Goal: Book appointment/travel/reservation

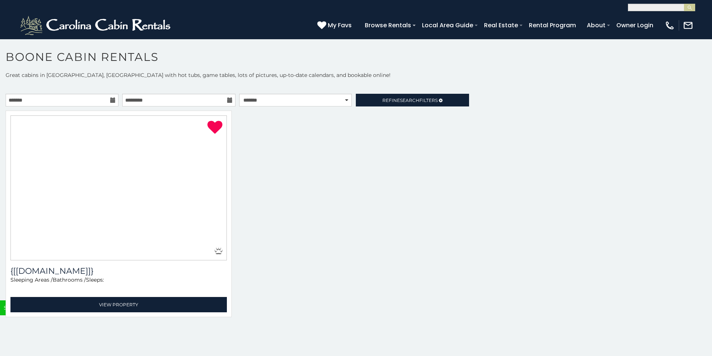
select select "**********"
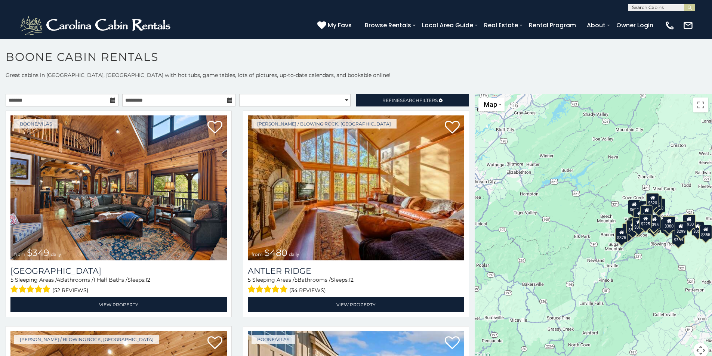
click at [112, 99] on icon at bounding box center [112, 99] width 5 height 5
click at [111, 100] on icon at bounding box center [112, 99] width 5 height 5
click at [433, 100] on link "Refine Search Filters" at bounding box center [412, 100] width 113 height 13
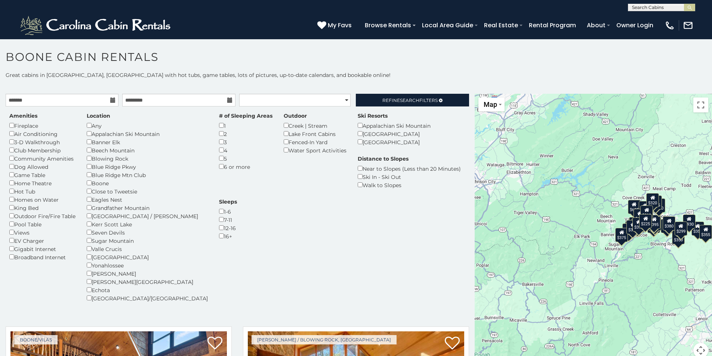
click at [113, 98] on icon at bounding box center [112, 99] width 5 height 5
click at [112, 99] on icon at bounding box center [112, 99] width 5 height 5
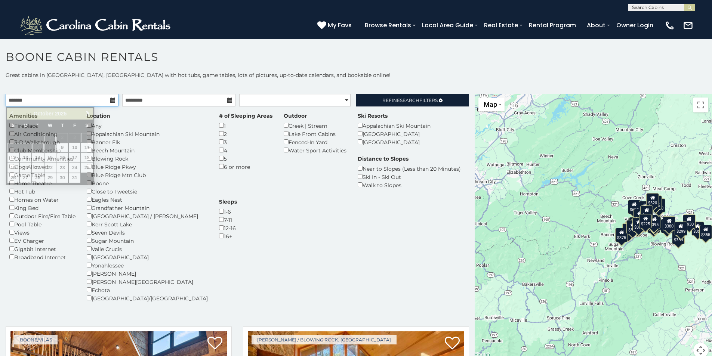
click at [63, 102] on input "text" at bounding box center [62, 100] width 113 height 13
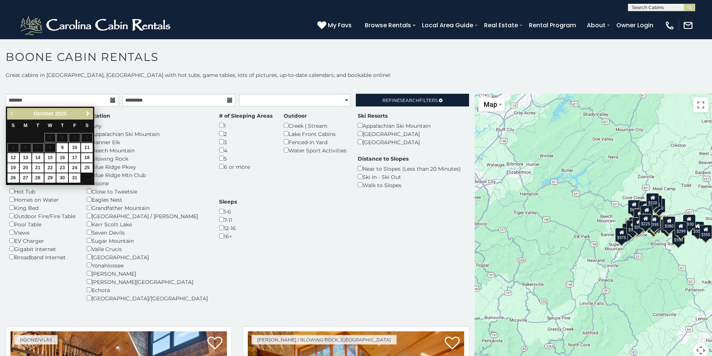
click at [87, 115] on span "Next" at bounding box center [88, 114] width 6 height 6
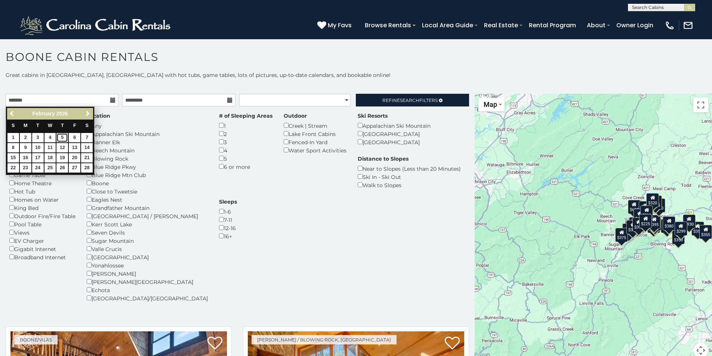
click at [63, 136] on link "5" at bounding box center [62, 137] width 12 height 9
type input "**********"
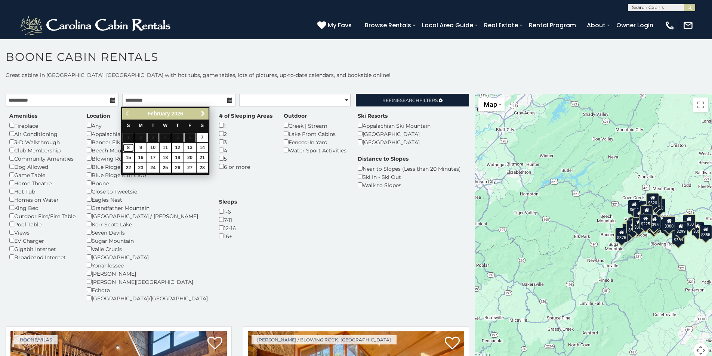
click at [128, 147] on link "8" at bounding box center [129, 147] width 12 height 9
type input "**********"
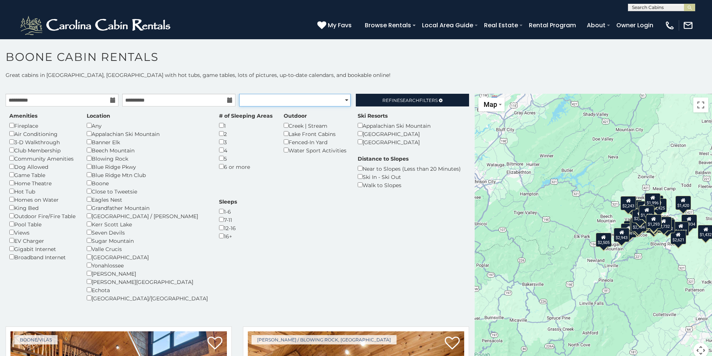
click at [339, 99] on select "**********" at bounding box center [294, 100] width 111 height 13
click at [278, 219] on div "Amenities Fireplace Air Conditioning 3-D Walkthrough Club Membership Community …" at bounding box center [237, 211] width 467 height 199
click at [400, 100] on span "Search" at bounding box center [409, 100] width 19 height 6
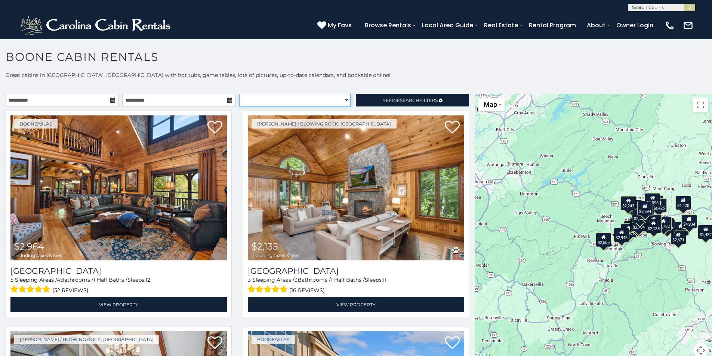
click at [341, 101] on select "**********" at bounding box center [294, 100] width 111 height 13
click at [379, 104] on link "Refine Search Filters" at bounding box center [412, 100] width 113 height 13
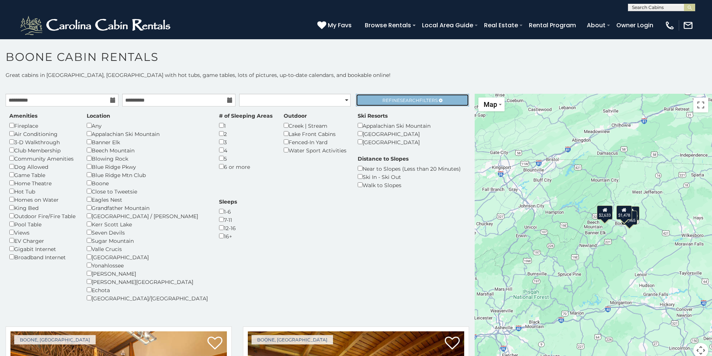
click at [390, 99] on span "Refine Search Filters" at bounding box center [409, 100] width 55 height 6
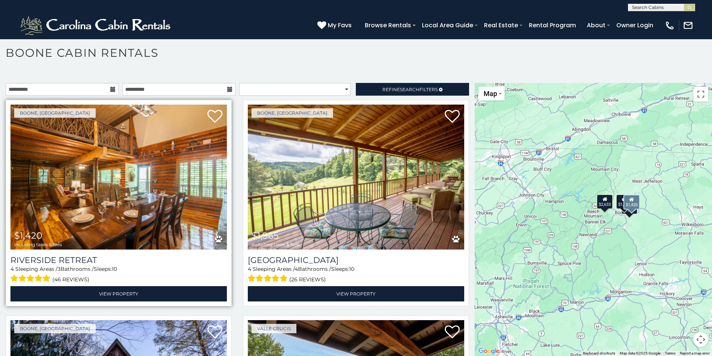
click at [105, 179] on img at bounding box center [118, 177] width 216 height 145
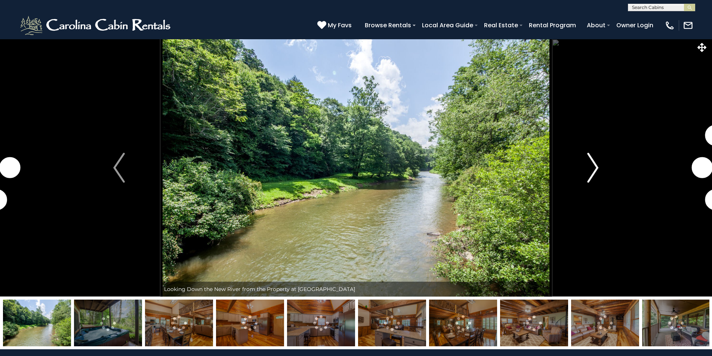
click at [595, 165] on img "Next" at bounding box center [592, 168] width 11 height 30
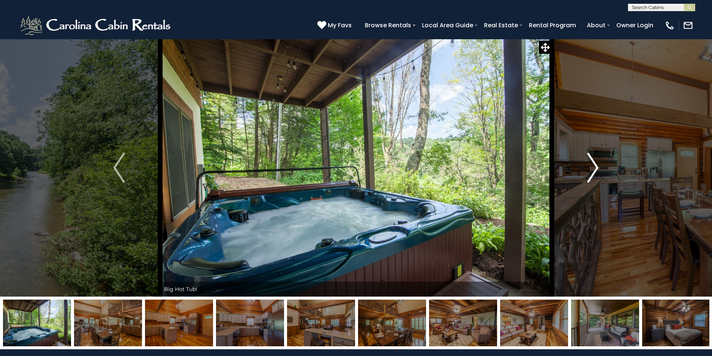
click at [595, 165] on img "Next" at bounding box center [592, 168] width 11 height 30
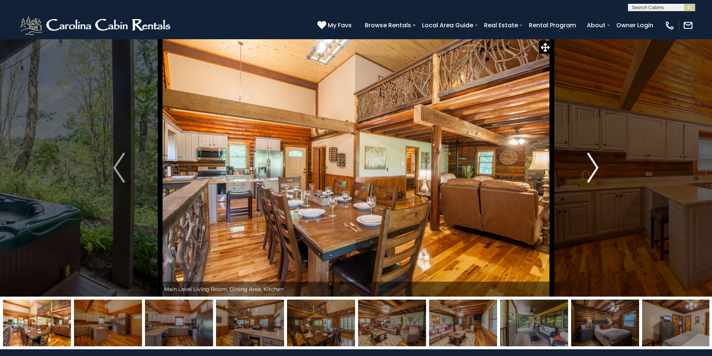
click at [595, 165] on img "Next" at bounding box center [592, 168] width 11 height 30
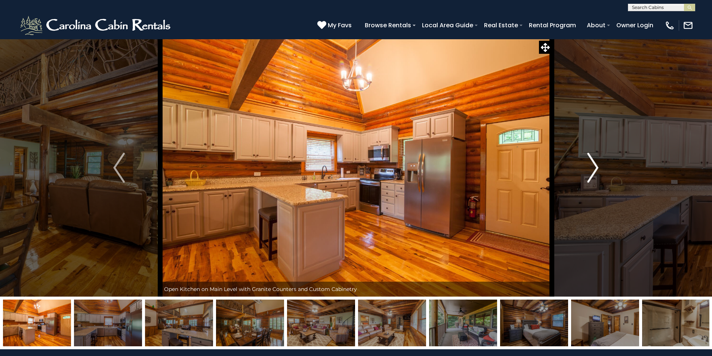
click at [595, 165] on img "Next" at bounding box center [592, 168] width 11 height 30
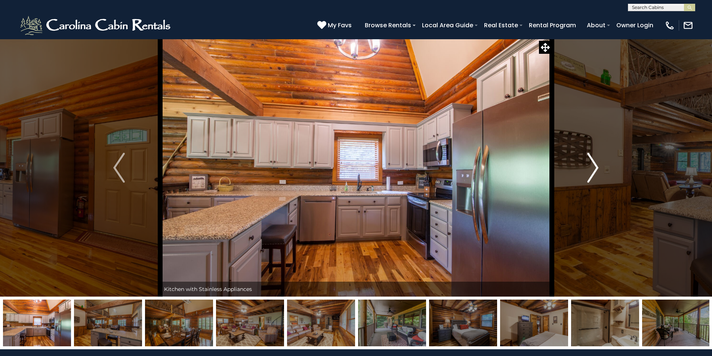
click at [595, 165] on img "Next" at bounding box center [592, 168] width 11 height 30
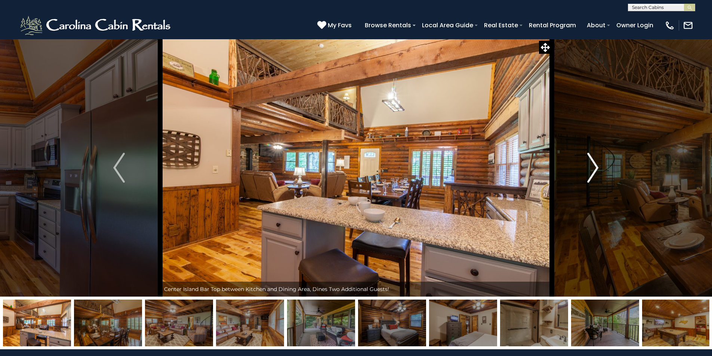
click at [595, 165] on img "Next" at bounding box center [592, 168] width 11 height 30
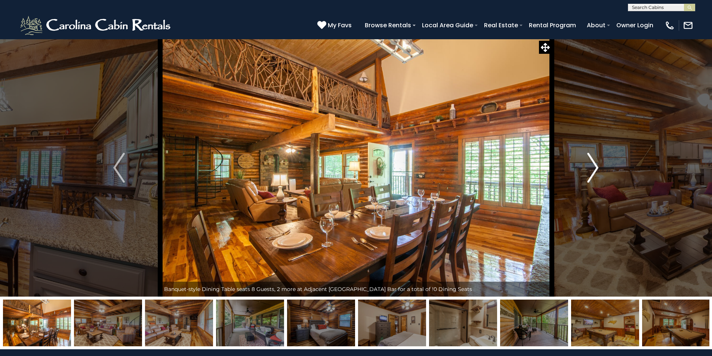
click at [595, 165] on img "Next" at bounding box center [592, 168] width 11 height 30
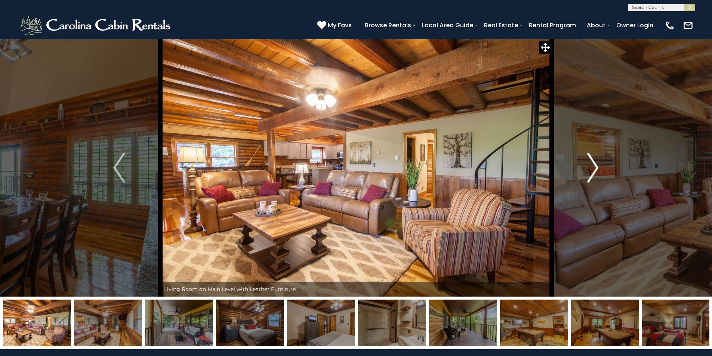
click at [595, 168] on img "Next" at bounding box center [592, 168] width 11 height 30
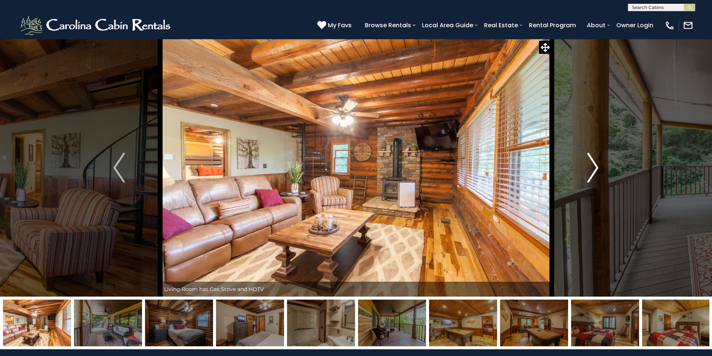
click at [595, 168] on img "Next" at bounding box center [592, 168] width 11 height 30
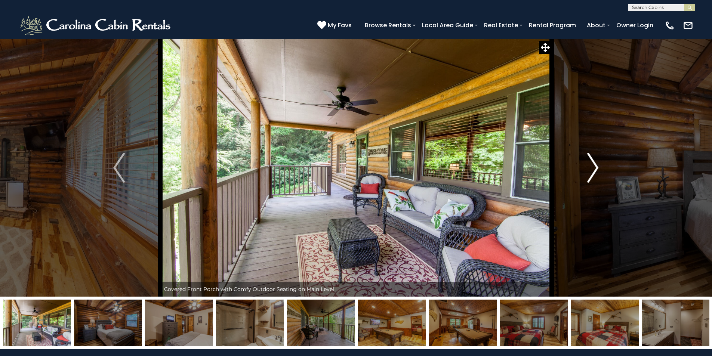
click at [595, 168] on img "Next" at bounding box center [592, 168] width 11 height 30
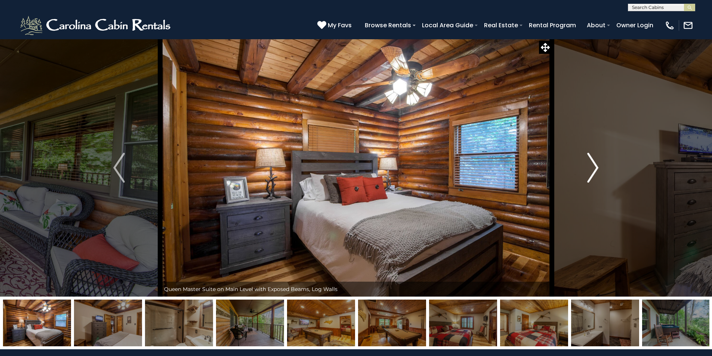
click at [595, 168] on img "Next" at bounding box center [592, 168] width 11 height 30
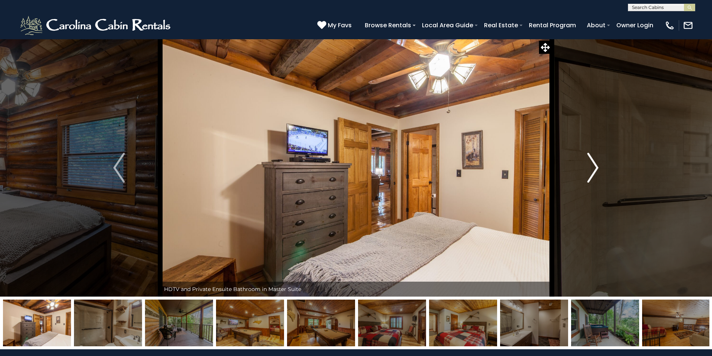
click at [595, 168] on img "Next" at bounding box center [592, 168] width 11 height 30
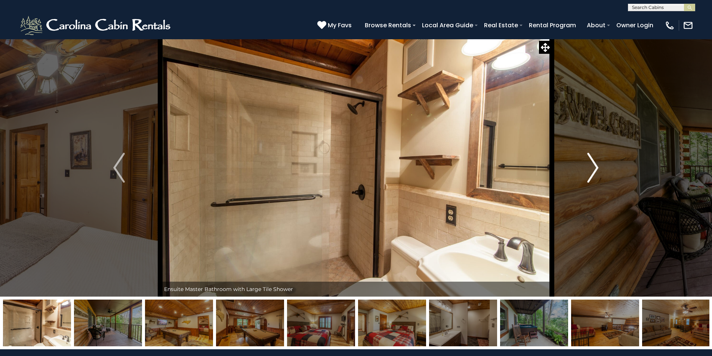
click at [595, 168] on img "Next" at bounding box center [592, 168] width 11 height 30
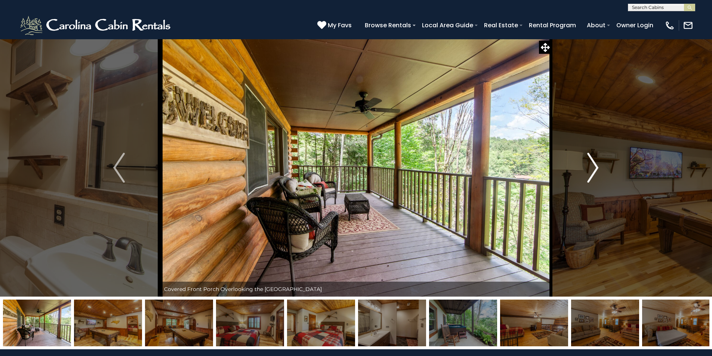
click at [595, 168] on img "Next" at bounding box center [592, 168] width 11 height 30
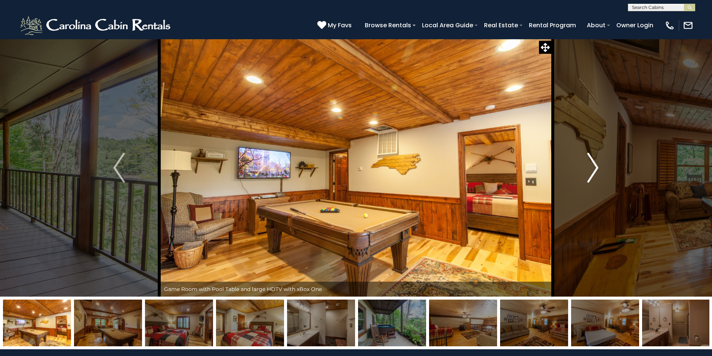
click at [595, 168] on img "Next" at bounding box center [592, 168] width 11 height 30
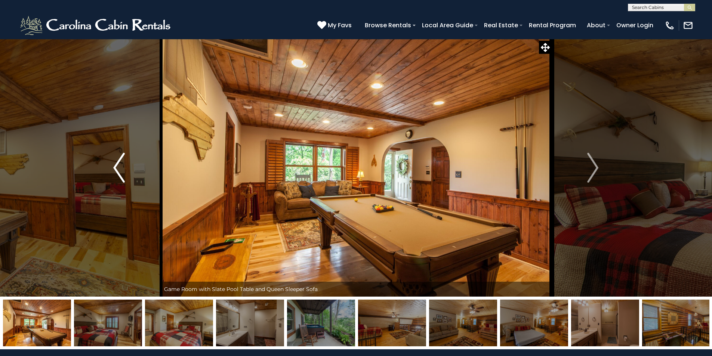
click at [117, 167] on img "Previous" at bounding box center [118, 168] width 11 height 30
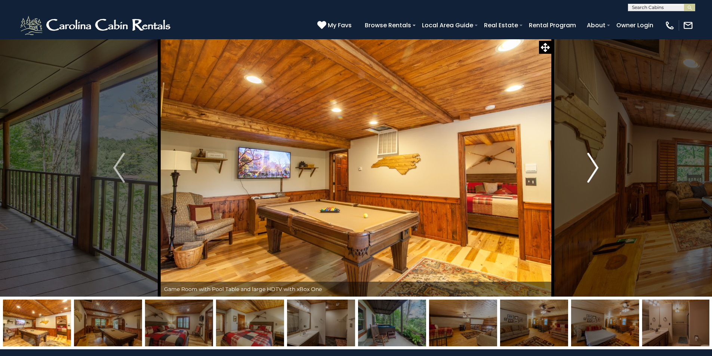
click at [595, 172] on img "Next" at bounding box center [592, 168] width 11 height 30
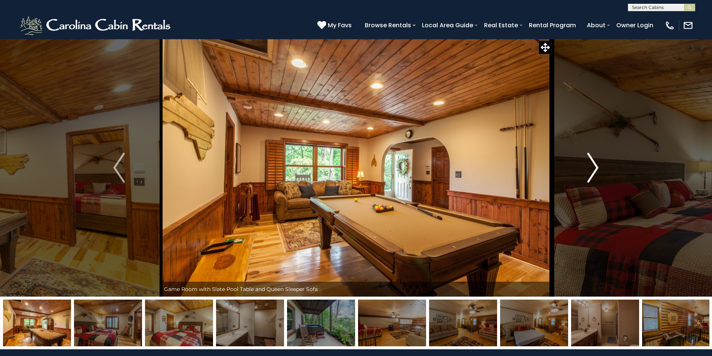
click at [595, 172] on img "Next" at bounding box center [592, 168] width 11 height 30
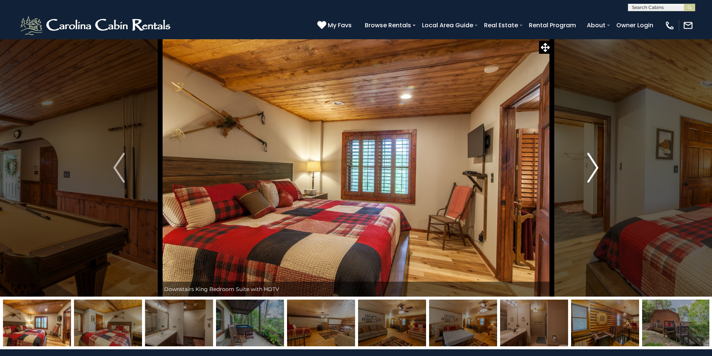
click at [595, 172] on img "Next" at bounding box center [592, 168] width 11 height 30
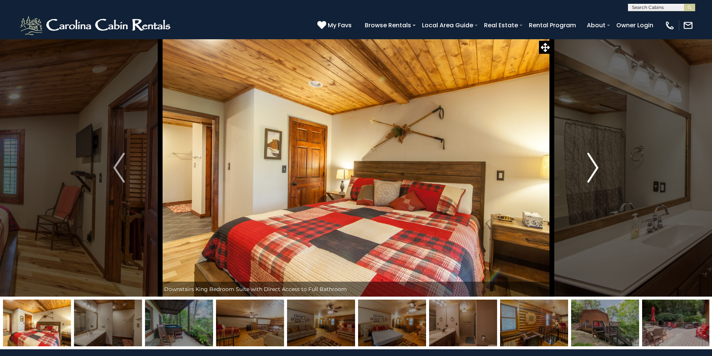
click at [595, 172] on img "Next" at bounding box center [592, 168] width 11 height 30
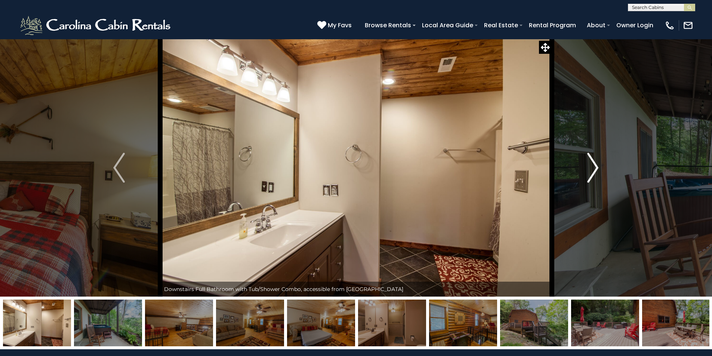
click at [595, 172] on img "Next" at bounding box center [592, 168] width 11 height 30
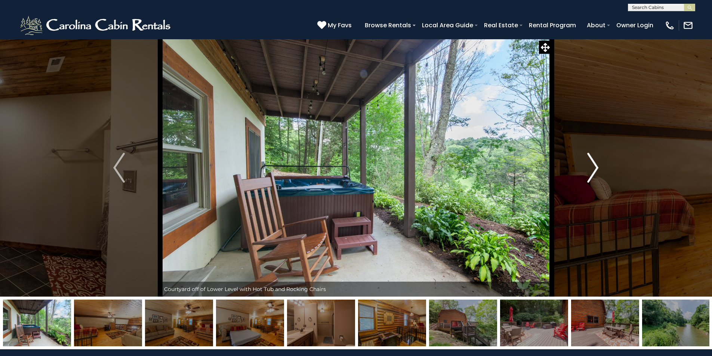
click at [595, 172] on img "Next" at bounding box center [592, 168] width 11 height 30
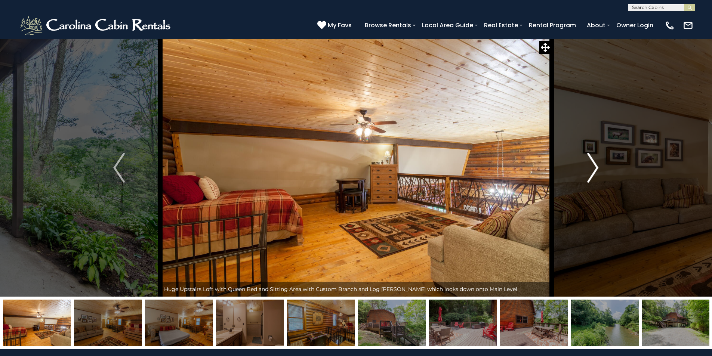
click at [595, 172] on img "Next" at bounding box center [592, 168] width 11 height 30
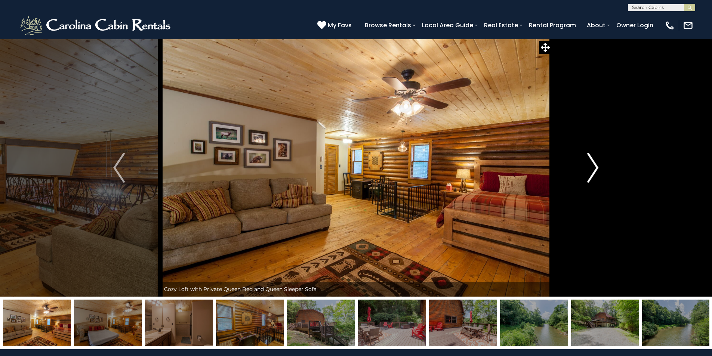
click at [595, 172] on img "Next" at bounding box center [592, 168] width 11 height 30
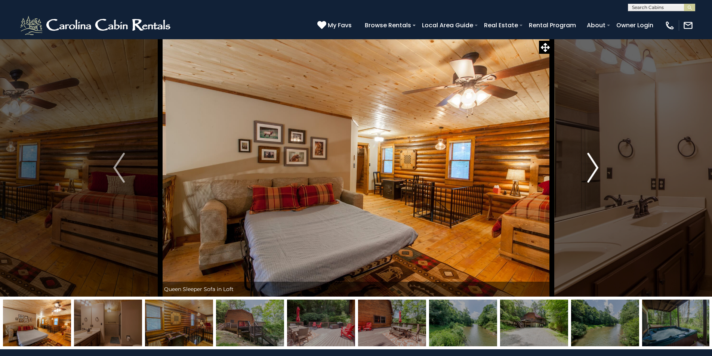
click at [595, 172] on img "Next" at bounding box center [592, 168] width 11 height 30
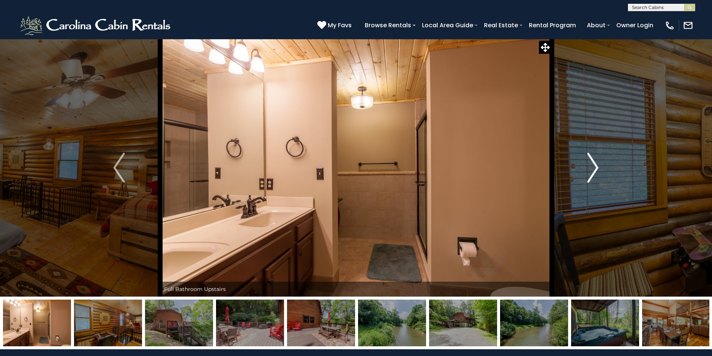
click at [595, 172] on img "Next" at bounding box center [592, 168] width 11 height 30
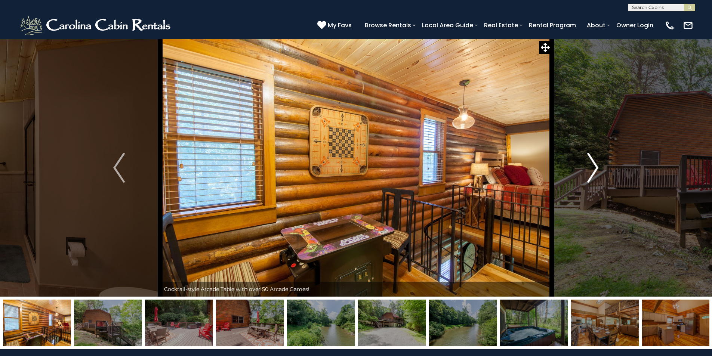
click at [595, 172] on img "Next" at bounding box center [592, 168] width 11 height 30
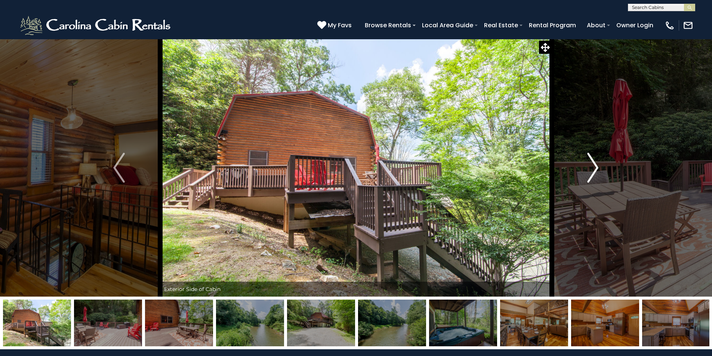
click at [595, 172] on img "Next" at bounding box center [592, 168] width 11 height 30
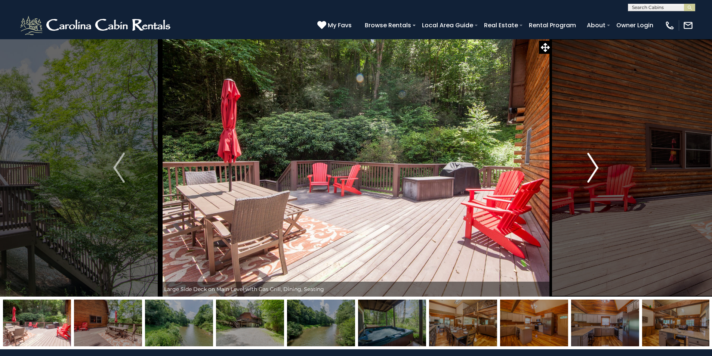
click at [595, 172] on img "Next" at bounding box center [592, 168] width 11 height 30
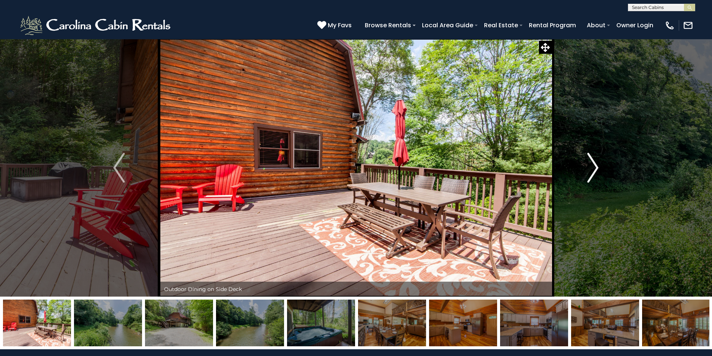
click at [595, 172] on img "Next" at bounding box center [592, 168] width 11 height 30
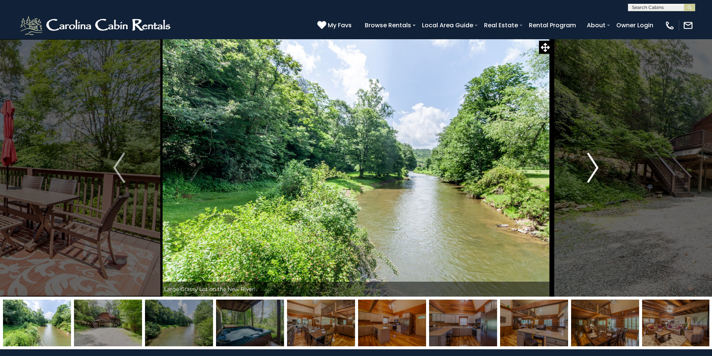
click at [595, 172] on img "Next" at bounding box center [592, 168] width 11 height 30
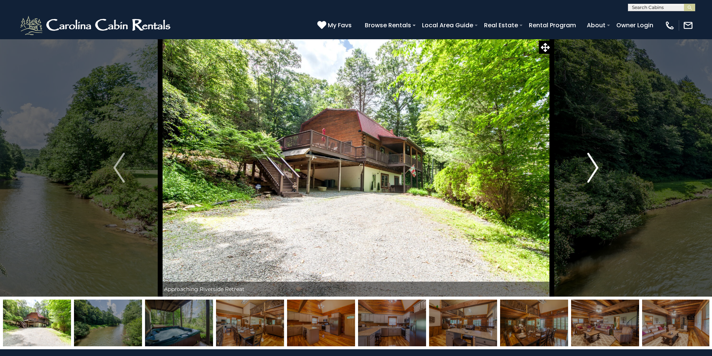
click at [595, 172] on img "Next" at bounding box center [592, 168] width 11 height 30
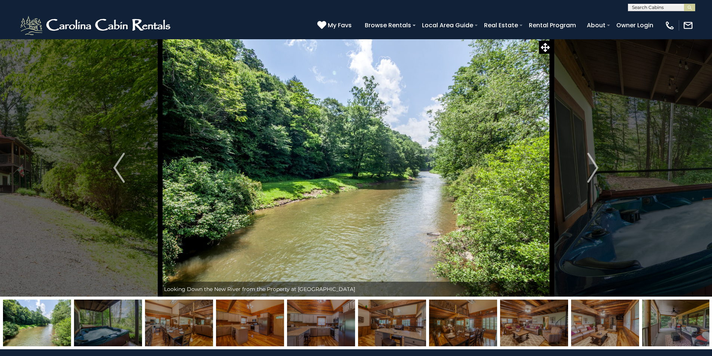
scroll to position [0, 0]
click at [644, 9] on input "text" at bounding box center [660, 8] width 65 height 7
type input "**********"
click at [653, 17] on em "Spice Ridge" at bounding box center [647, 17] width 31 height 7
click at [690, 7] on img "submit" at bounding box center [690, 8] width 6 height 6
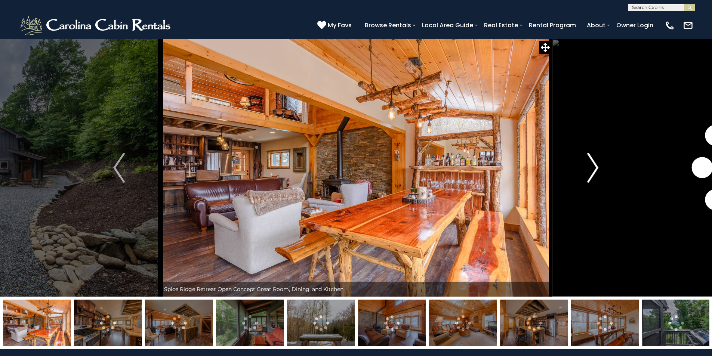
click at [594, 169] on img "Next" at bounding box center [592, 168] width 11 height 30
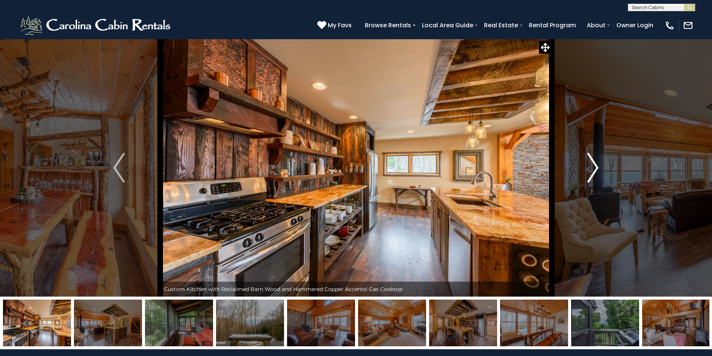
click at [594, 169] on img "Next" at bounding box center [592, 168] width 11 height 30
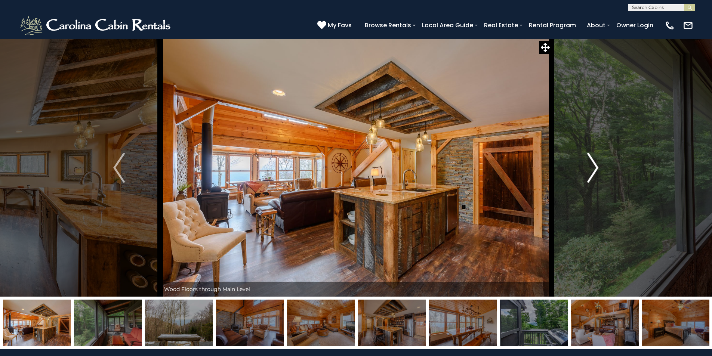
click at [594, 169] on img "Next" at bounding box center [592, 168] width 11 height 30
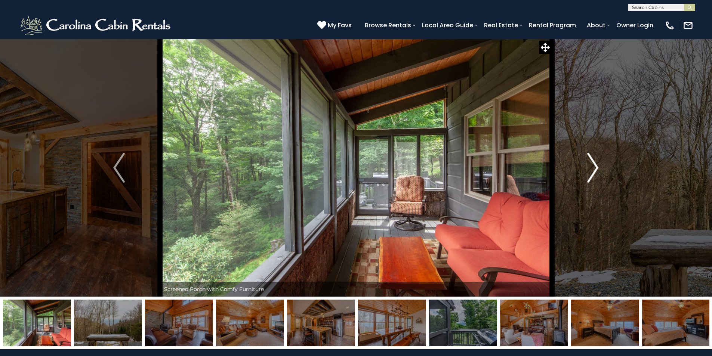
click at [594, 169] on img "Next" at bounding box center [592, 168] width 11 height 30
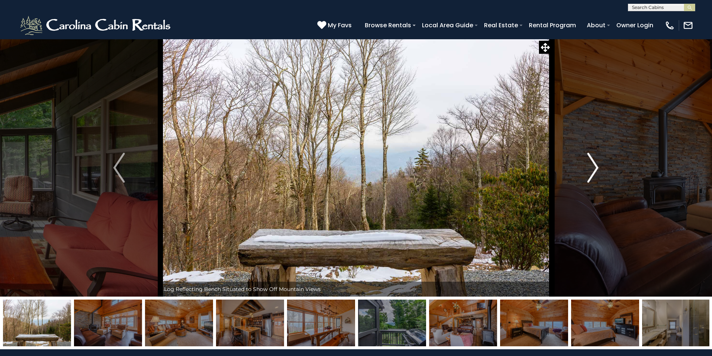
click at [594, 169] on img "Next" at bounding box center [592, 168] width 11 height 30
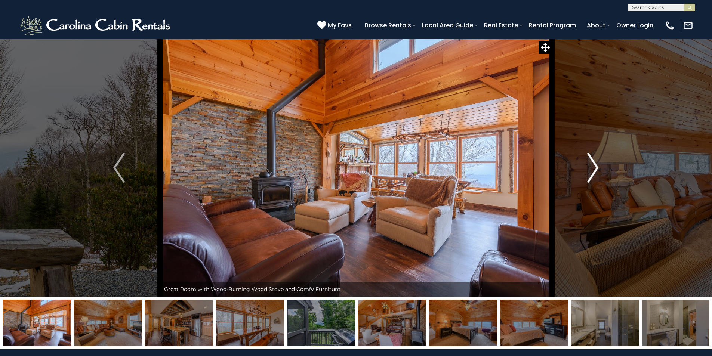
click at [594, 169] on img "Next" at bounding box center [592, 168] width 11 height 30
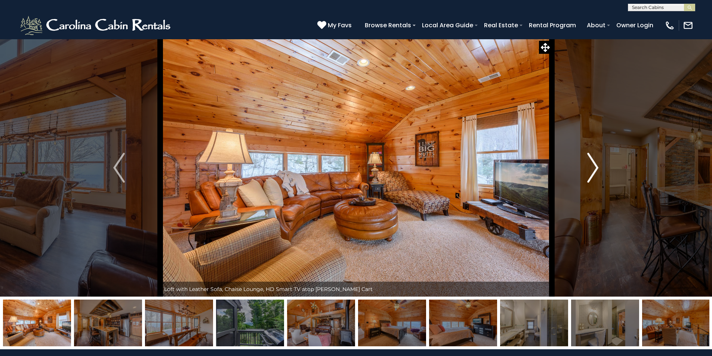
click at [594, 169] on img "Next" at bounding box center [592, 168] width 11 height 30
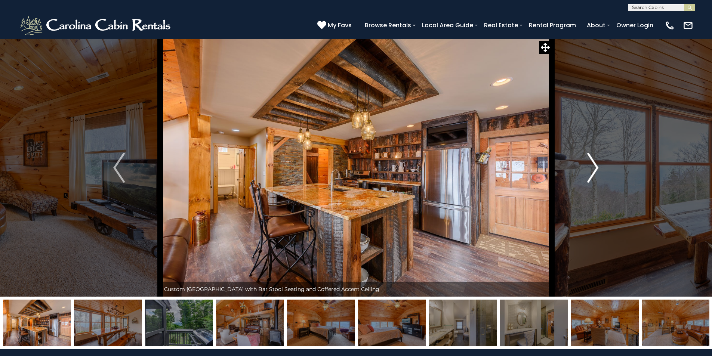
click at [594, 169] on img "Next" at bounding box center [592, 168] width 11 height 30
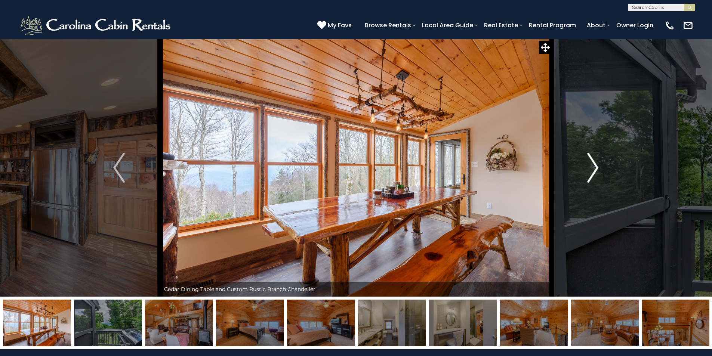
click at [594, 169] on img "Next" at bounding box center [592, 168] width 11 height 30
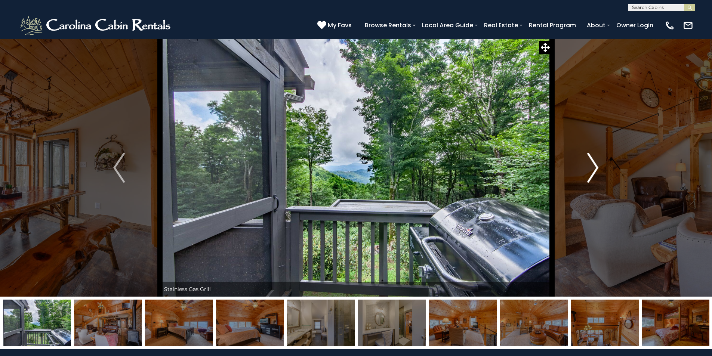
click at [594, 169] on img "Next" at bounding box center [592, 168] width 11 height 30
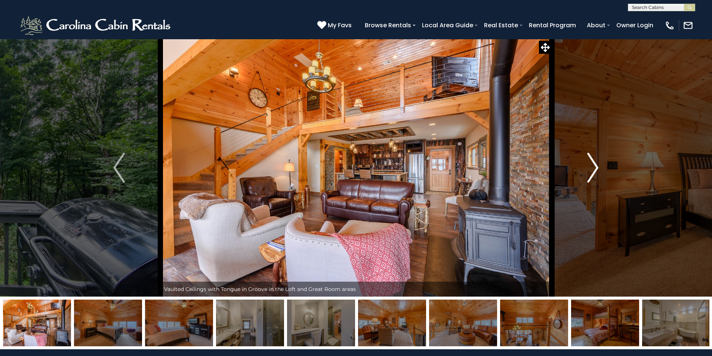
click at [594, 169] on img "Next" at bounding box center [592, 168] width 11 height 30
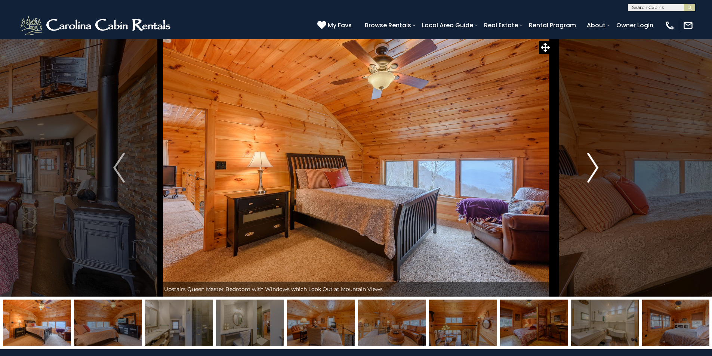
click at [594, 169] on img "Next" at bounding box center [592, 168] width 11 height 30
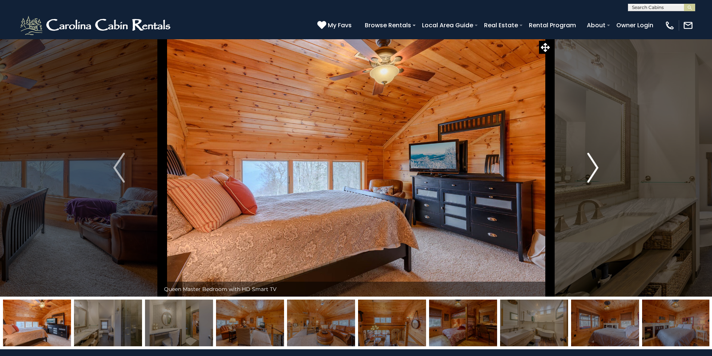
click at [594, 169] on img "Next" at bounding box center [592, 168] width 11 height 30
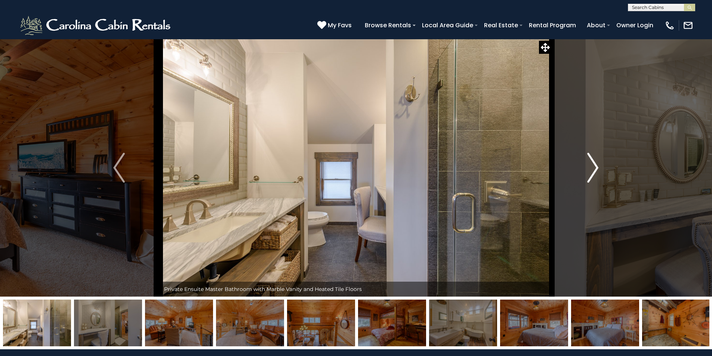
click at [594, 169] on img "Next" at bounding box center [592, 168] width 11 height 30
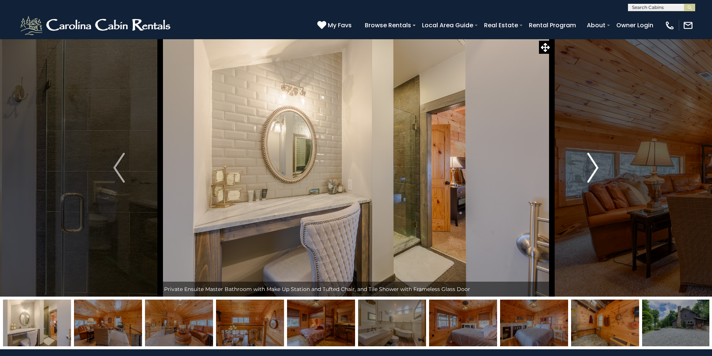
click at [594, 169] on img "Next" at bounding box center [592, 168] width 11 height 30
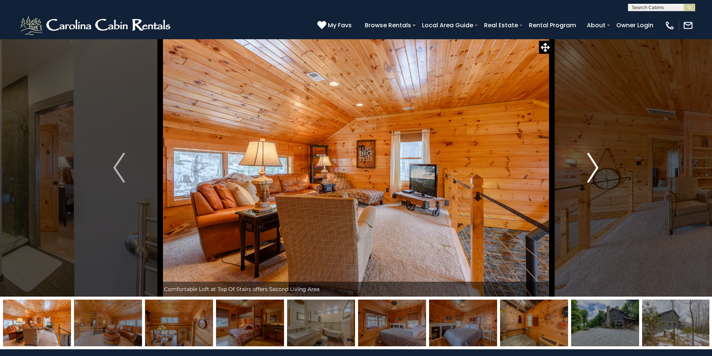
click at [594, 169] on img "Next" at bounding box center [592, 168] width 11 height 30
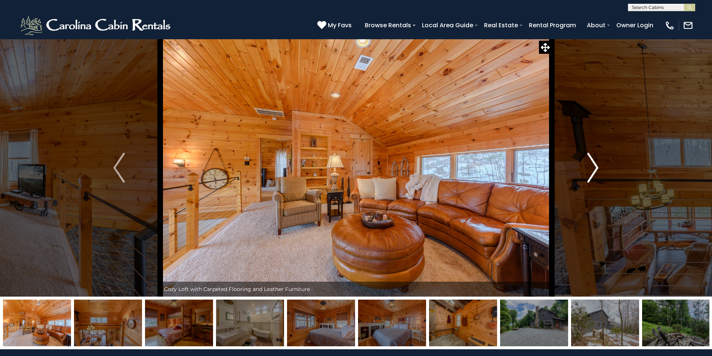
click at [594, 169] on img "Next" at bounding box center [592, 168] width 11 height 30
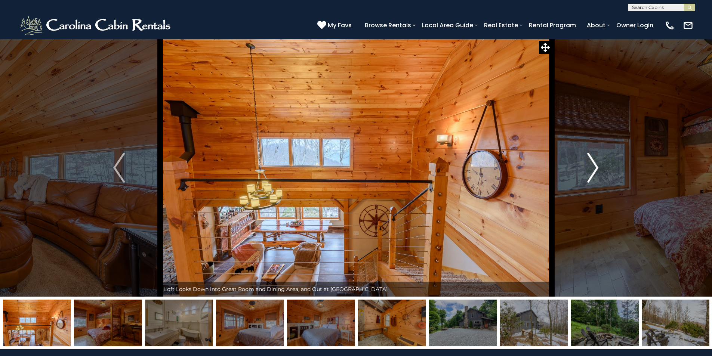
click at [594, 169] on img "Next" at bounding box center [592, 168] width 11 height 30
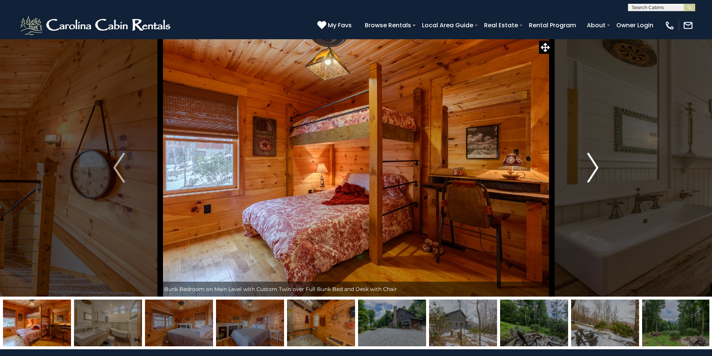
click at [594, 169] on img "Next" at bounding box center [592, 168] width 11 height 30
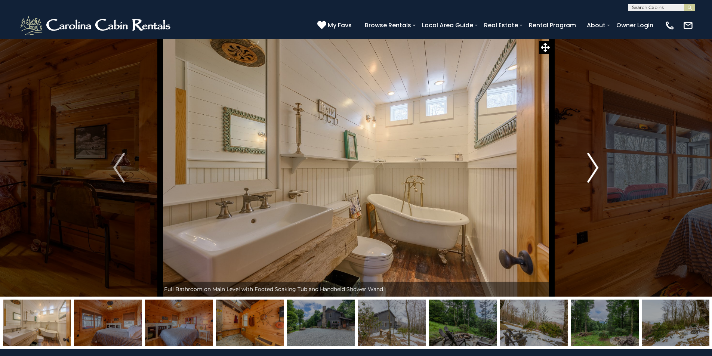
click at [594, 169] on img "Next" at bounding box center [592, 168] width 11 height 30
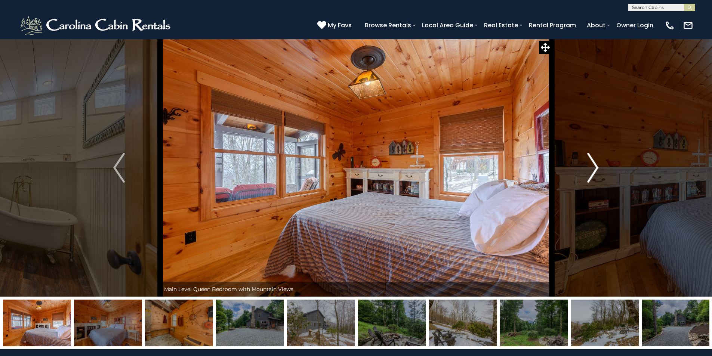
click at [594, 169] on img "Next" at bounding box center [592, 168] width 11 height 30
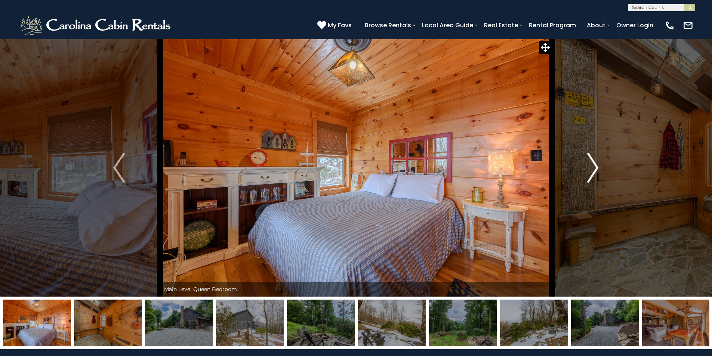
click at [594, 169] on img "Next" at bounding box center [592, 168] width 11 height 30
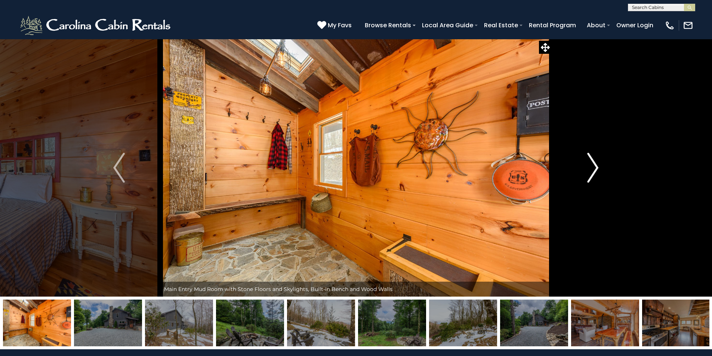
click at [594, 169] on img "Next" at bounding box center [592, 168] width 11 height 30
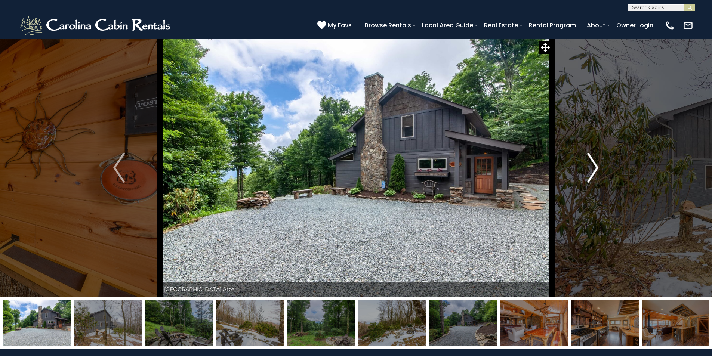
click at [594, 169] on img "Next" at bounding box center [592, 168] width 11 height 30
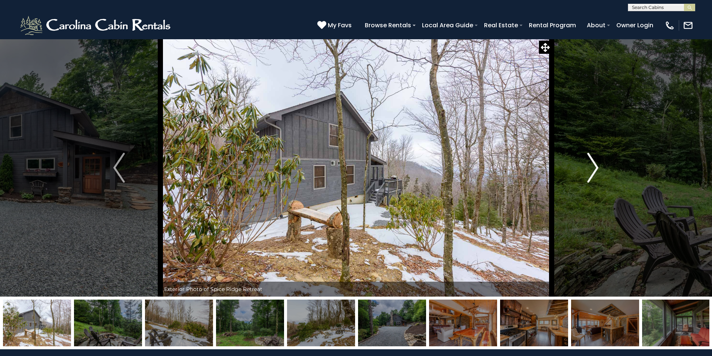
click at [594, 169] on img "Next" at bounding box center [592, 168] width 11 height 30
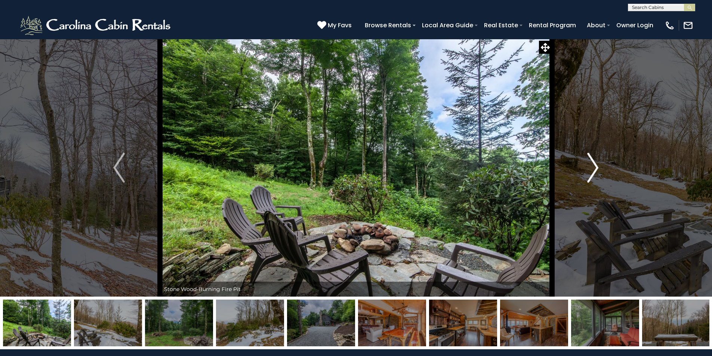
click at [594, 169] on img "Next" at bounding box center [592, 168] width 11 height 30
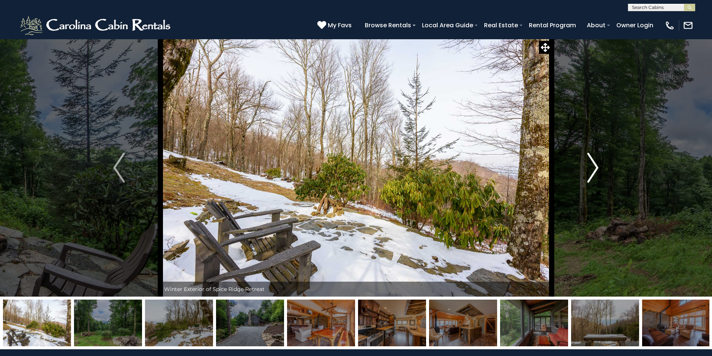
click at [594, 169] on img "Next" at bounding box center [592, 168] width 11 height 30
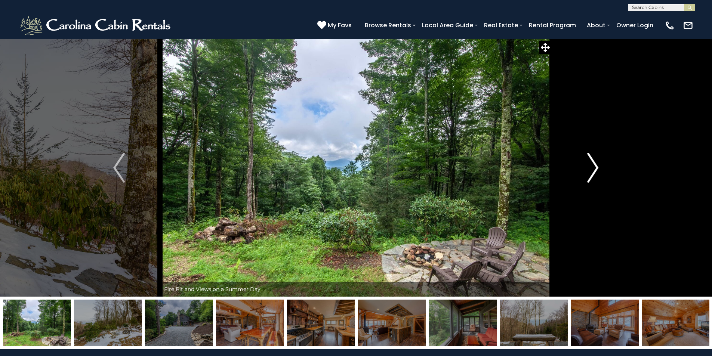
click at [594, 169] on img "Next" at bounding box center [592, 168] width 11 height 30
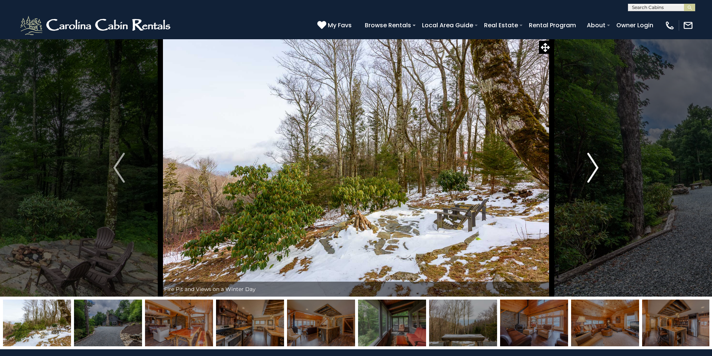
click at [594, 169] on img "Next" at bounding box center [592, 168] width 11 height 30
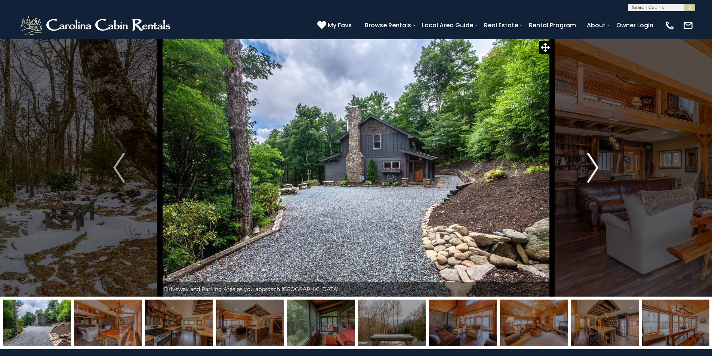
click at [594, 169] on img "Next" at bounding box center [592, 168] width 11 height 30
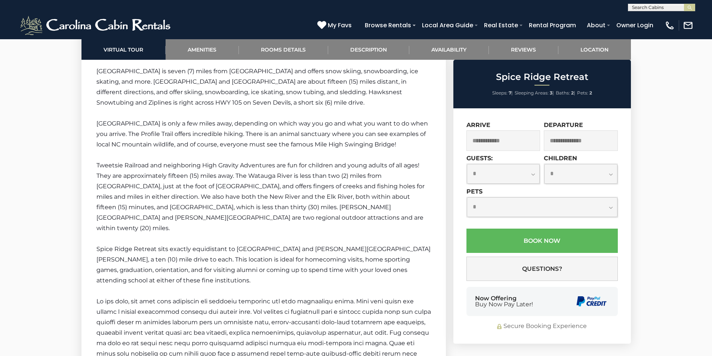
scroll to position [1158, 0]
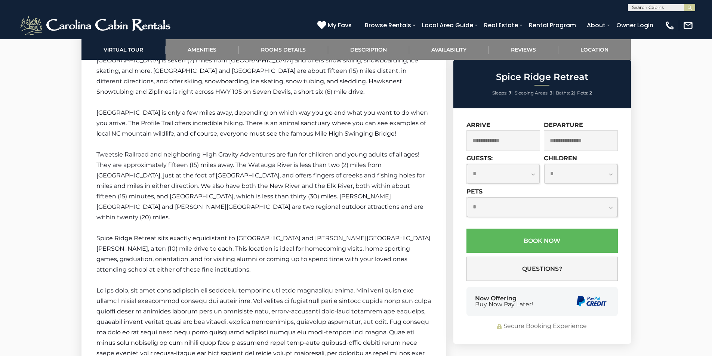
click at [528, 143] on input "text" at bounding box center [503, 140] width 74 height 21
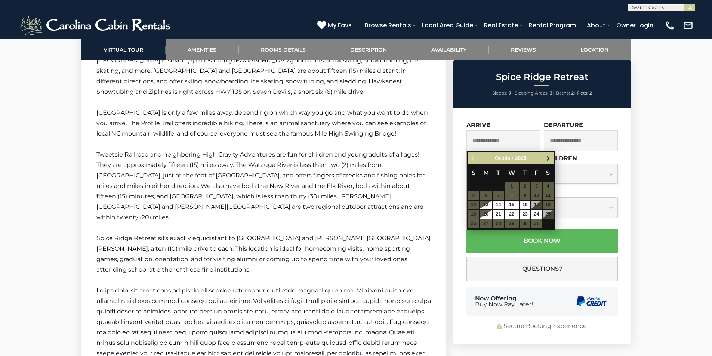
click at [551, 157] on link "Next" at bounding box center [547, 158] width 9 height 9
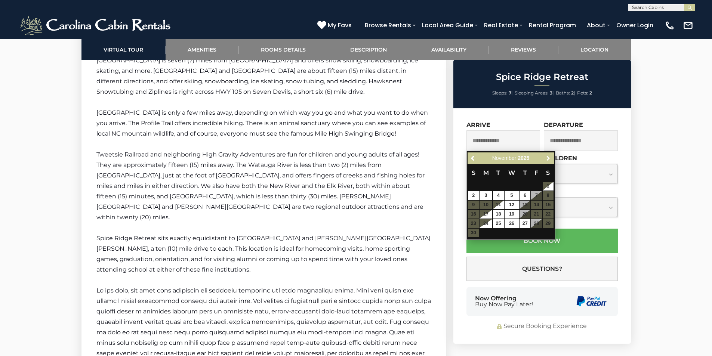
click at [551, 157] on link "Next" at bounding box center [547, 158] width 9 height 9
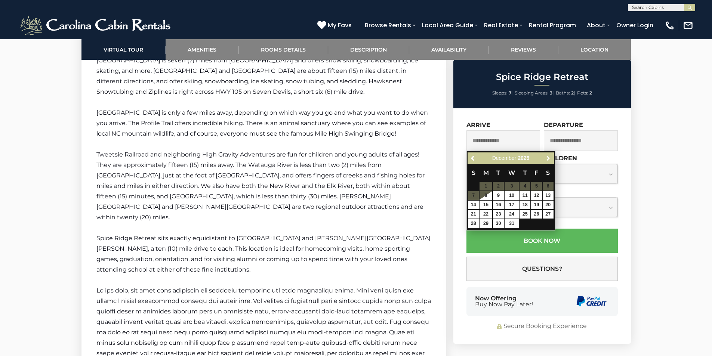
click at [551, 157] on link "Next" at bounding box center [547, 158] width 9 height 9
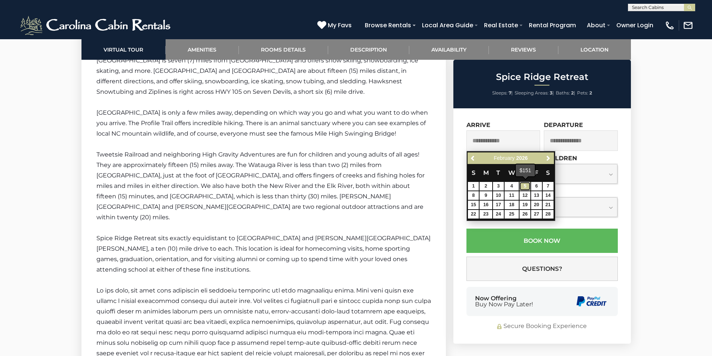
click at [525, 184] on link "5" at bounding box center [524, 186] width 11 height 9
type input "**********"
